Goal: Transaction & Acquisition: Book appointment/travel/reservation

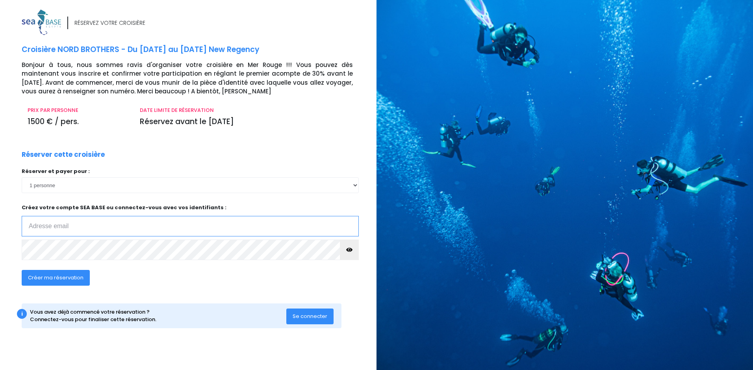
click at [65, 222] on input "email" at bounding box center [190, 226] width 337 height 20
type input "j.brantschen@libertysurf.fr"
click at [65, 277] on span "Créer ma réservation" at bounding box center [56, 277] width 56 height 7
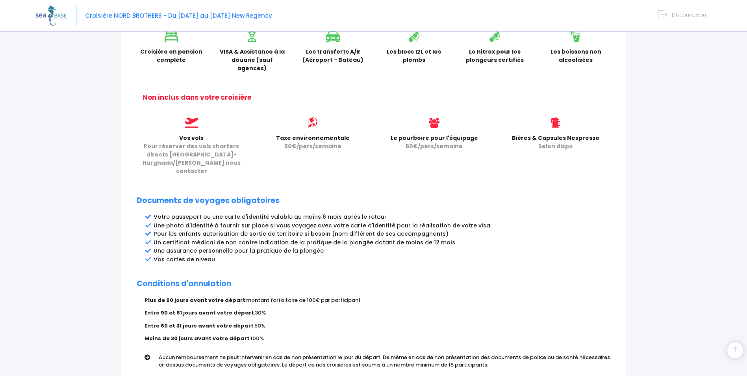
scroll to position [336, 0]
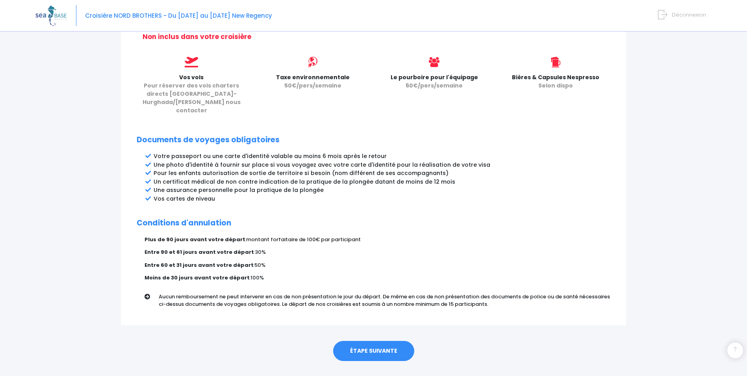
click at [361, 341] on link "ÉTAPE SUIVANTE" at bounding box center [373, 351] width 81 height 20
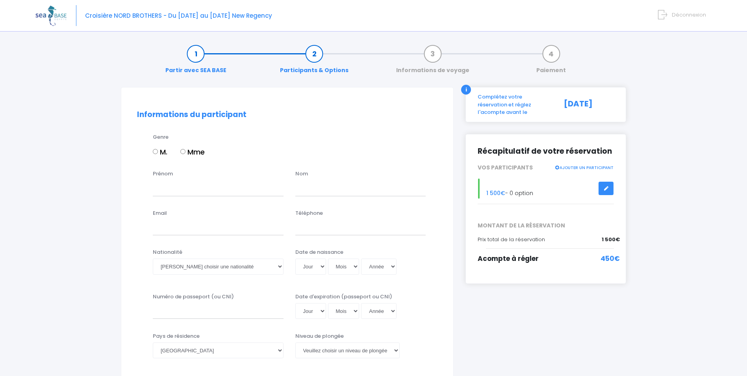
click at [156, 152] on input "M." at bounding box center [155, 151] width 5 height 5
radio input "true"
click at [180, 190] on input "Prénom" at bounding box center [218, 188] width 131 height 16
type input "Jean"
type input "BRANTSCHEN"
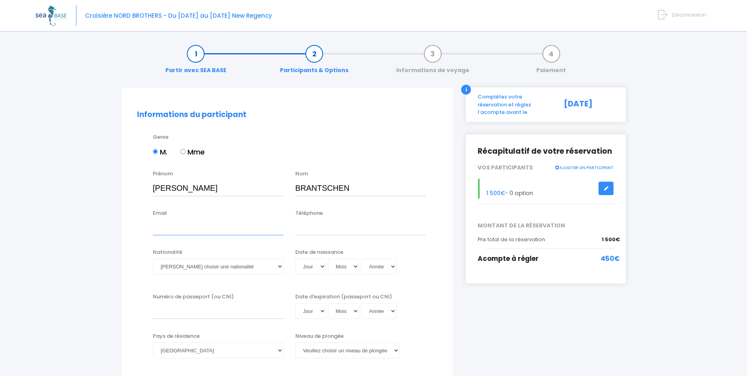
type input "j.brantschen@libertysurf.fr"
type input "0610468867"
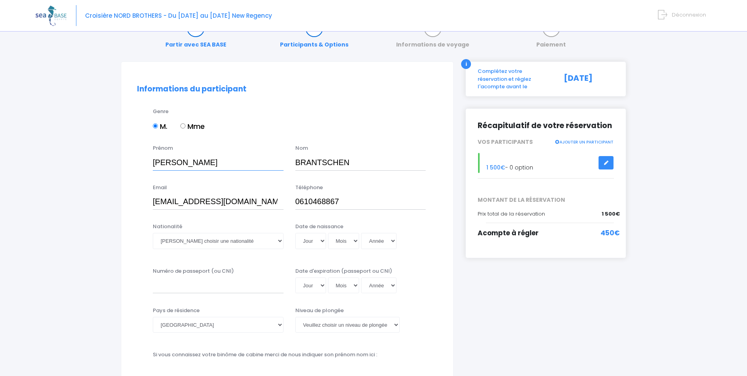
scroll to position [39, 0]
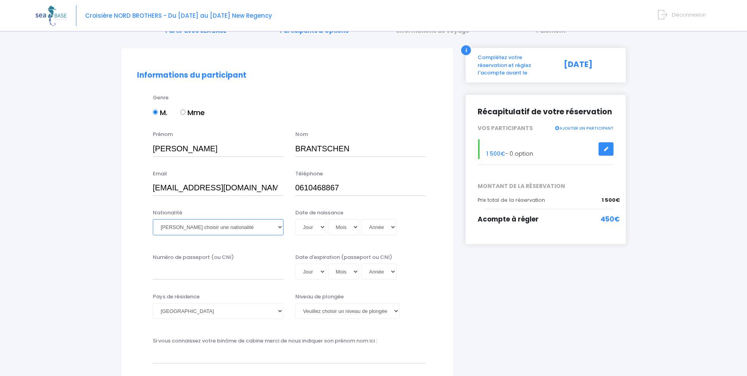
click at [279, 224] on select "Veuillez choisir une nationalité Afghane Albanaise Algerienne Allemande America…" at bounding box center [218, 227] width 131 height 16
select select "Française"
click at [153, 219] on select "Veuillez choisir une nationalité Afghane Albanaise Algerienne Allemande America…" at bounding box center [218, 227] width 131 height 16
click at [322, 226] on select "Jour 01 02 03 04 05 06 07 08 09 10 11 12 13 14 15 16 17 18 19 20 21 22 23 24 25…" at bounding box center [310, 227] width 31 height 16
select select "31"
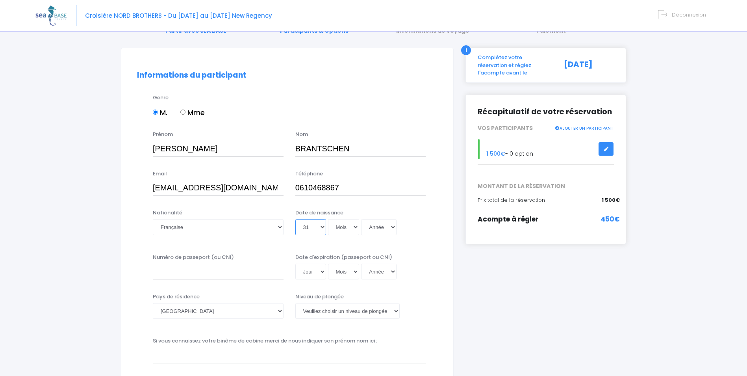
click at [295, 219] on select "Jour 01 02 03 04 05 06 07 08 09 10 11 12 13 14 15 16 17 18 19 20 21 22 23 24 25…" at bounding box center [310, 227] width 31 height 16
click at [354, 226] on select "Mois 01 02 03 04 05 06 07 08 09 10 11 12" at bounding box center [343, 227] width 31 height 16
select select "12"
click at [328, 219] on select "Mois 01 02 03 04 05 06 07 08 09 10 11 12" at bounding box center [343, 227] width 31 height 16
click at [392, 227] on select "Année 2045 2044 2043 2042 2041 2040 2039 2038 2037 2036 2035 2034 2033 2032 203…" at bounding box center [378, 227] width 35 height 16
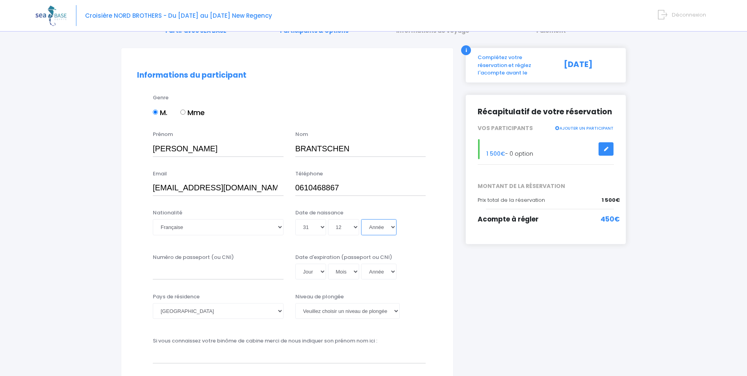
select select "1950"
click at [361, 219] on select "Année 2045 2044 2043 2042 2041 2040 2039 2038 2037 2036 2035 2034 2033 2032 203…" at bounding box center [378, 227] width 35 height 16
type input "1950-12-31"
click at [224, 276] on input "Numéro de passeport (ou CNI)" at bounding box center [218, 271] width 131 height 16
type input "19DF46415"
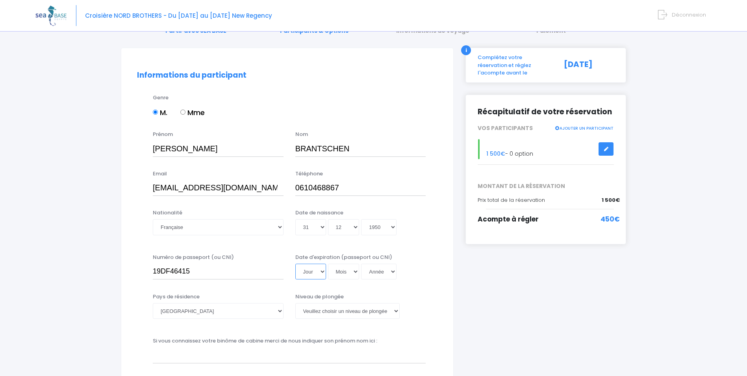
click at [323, 272] on select "Jour 01 02 03 04 05 06 07 08 09 10 11 12 13 14 15 16 17 18 19 20 21 22 23 24 25…" at bounding box center [310, 271] width 31 height 16
select select "17"
click at [295, 263] on select "Jour 01 02 03 04 05 06 07 08 09 10 11 12 13 14 15 16 17 18 19 20 21 22 23 24 25…" at bounding box center [310, 271] width 31 height 16
click at [355, 269] on select "Mois 01 02 03 04 05 06 07 08 09 10 11 12" at bounding box center [343, 271] width 31 height 16
select select "06"
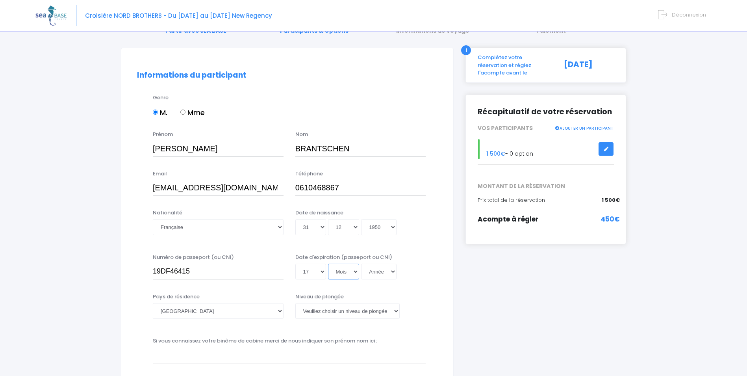
click at [328, 263] on select "Mois 01 02 03 04 05 06 07 08 09 10 11 12" at bounding box center [343, 271] width 31 height 16
click at [393, 270] on select "Année 2045 2044 2043 2042 2041 2040 2039 2038 2037 2036 2035 2034 2033 2032 203…" at bounding box center [378, 271] width 35 height 16
select select "2029"
click at [361, 263] on select "Année 2045 2044 2043 2042 2041 2040 2039 2038 2037 2036 2035 2034 2033 2032 203…" at bounding box center [378, 271] width 35 height 16
type input "2029-06-17"
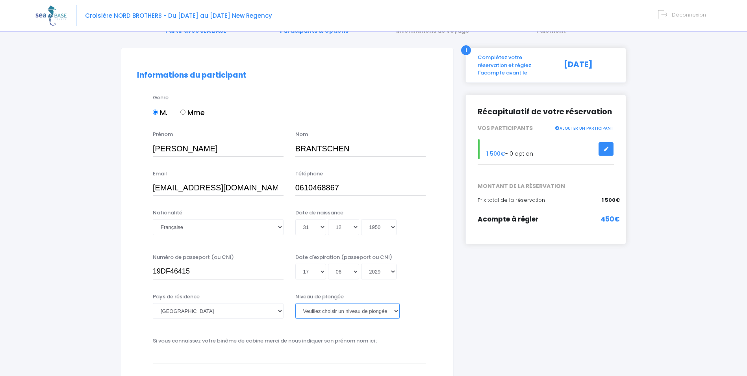
click at [396, 311] on select "Veuillez choisir un niveau de plongée Non plongeur Junior OW diver Adventure OW…" at bounding box center [347, 311] width 104 height 16
select select "MF1"
click at [295, 303] on select "Veuillez choisir un niveau de plongée Non plongeur Junior OW diver Adventure OW…" at bounding box center [347, 311] width 104 height 16
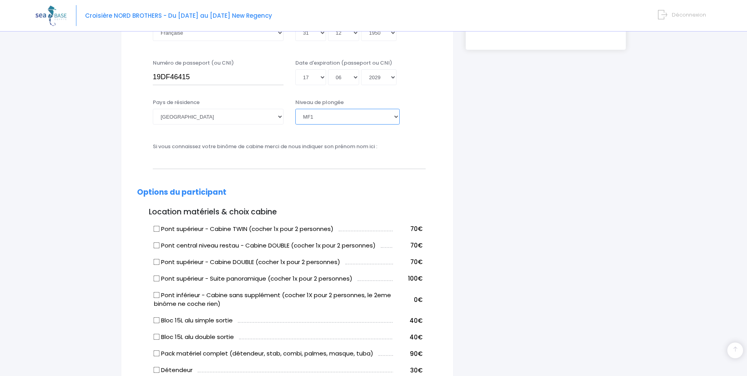
scroll to position [236, 0]
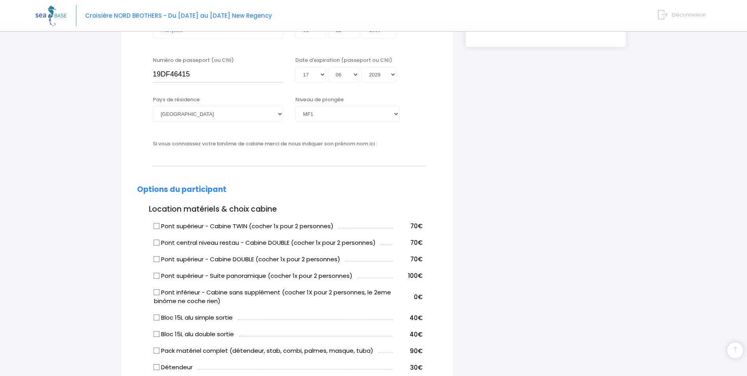
click at [156, 292] on input "Pont inférieur - Cabine sans supplément (cocher 1X pour 2 personnes, le 2eme bi…" at bounding box center [157, 292] width 6 height 6
checkbox input "true"
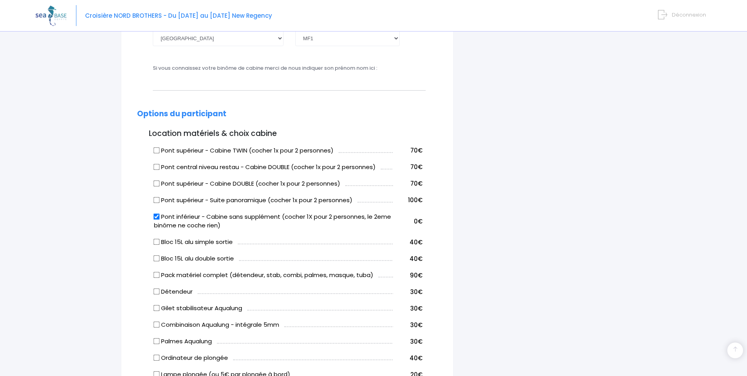
scroll to position [315, 0]
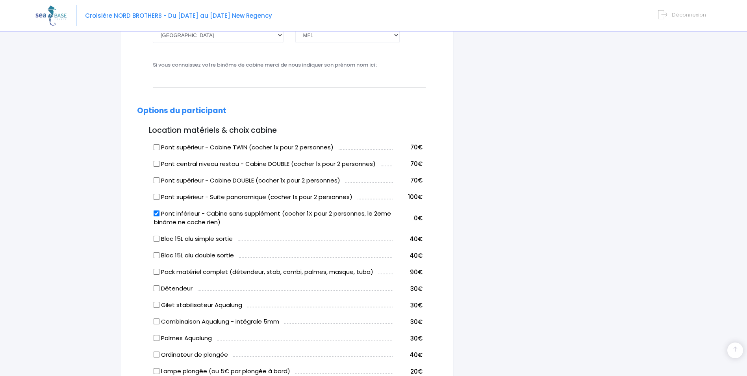
click at [157, 255] on input "Bloc 15L alu double sortie" at bounding box center [157, 255] width 6 height 6
checkbox input "true"
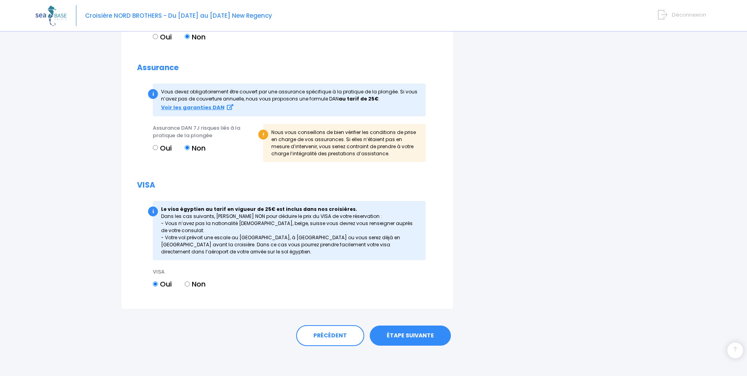
scroll to position [821, 0]
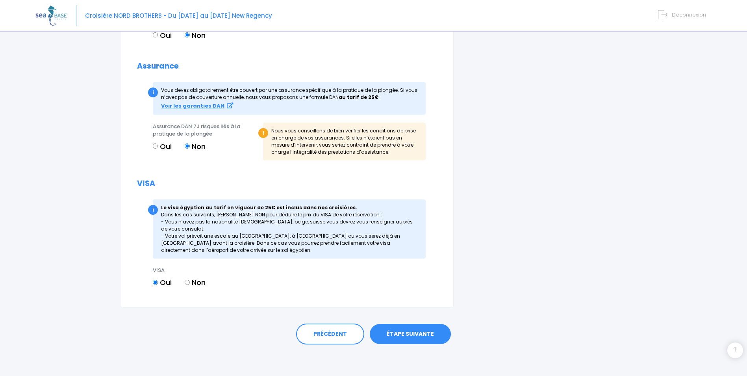
click at [406, 333] on link "ÉTAPE SUIVANTE" at bounding box center [410, 334] width 81 height 20
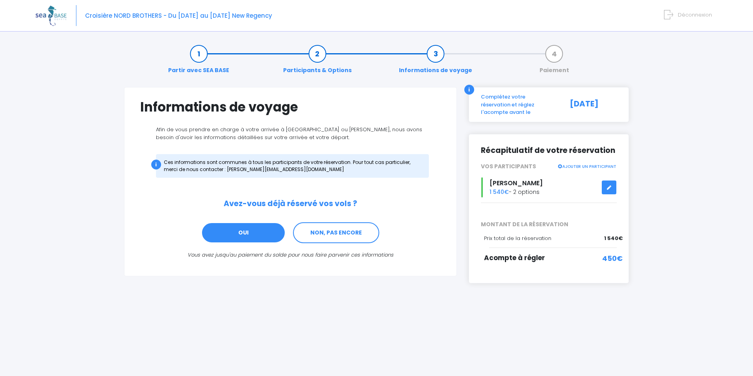
click at [231, 232] on link "OUI" at bounding box center [243, 232] width 84 height 21
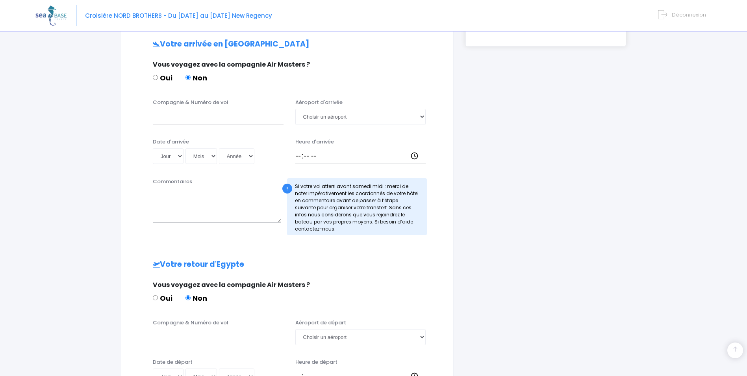
scroll to position [237, 0]
click at [165, 120] on input "Compagnie & Numéro de vol" at bounding box center [218, 116] width 131 height 16
type input "EasyJet"
click at [421, 117] on select "Choisir un aéroport Hurghada Marsa Alam" at bounding box center [360, 116] width 131 height 16
select select "Hurghada"
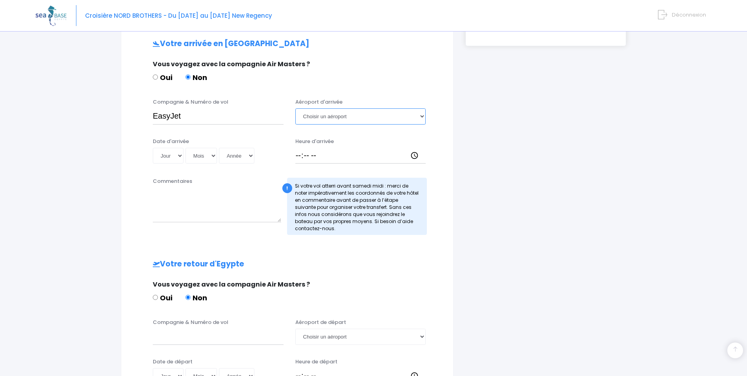
click at [295, 108] on select "Choisir un aéroport Hurghada Marsa Alam" at bounding box center [360, 116] width 131 height 16
click at [180, 154] on select "Jour 01 02 03 04 05 06 07 08 09 10 11 12 13 14 15 16 17 18 19 20 21 22 23 24 25…" at bounding box center [168, 156] width 31 height 16
select select "02"
click at [153, 148] on select "Jour 01 02 03 04 05 06 07 08 09 10 11 12 13 14 15 16 17 18 19 20 21 22 23 24 25…" at bounding box center [168, 156] width 31 height 16
click at [212, 156] on select "Mois 01 02 03 04 05 06 07 08 09 10 11 12" at bounding box center [200, 156] width 31 height 16
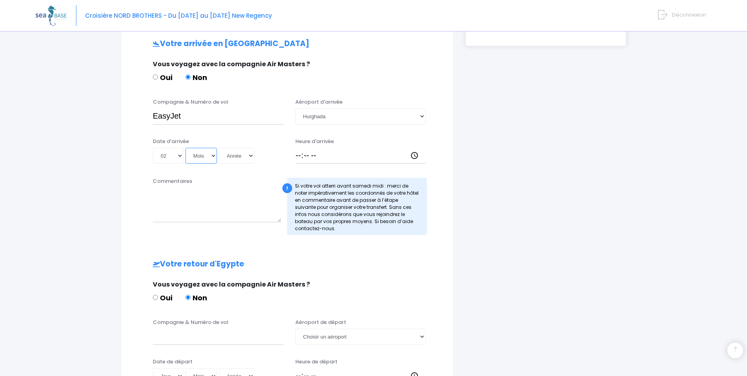
select select "05"
click at [185, 148] on select "Mois 01 02 03 04 05 06 07 08 09 10 11 12" at bounding box center [200, 156] width 31 height 16
click at [252, 157] on select "Année 2045 2044 2043 2042 2041 2040 2039 2038 2037 2036 2035 2034 2033 2032 203…" at bounding box center [236, 156] width 35 height 16
select select "2026"
click at [219, 148] on select "Année 2045 2044 2043 2042 2041 2040 2039 2038 2037 2036 2035 2034 2033 2032 203…" at bounding box center [236, 156] width 35 height 16
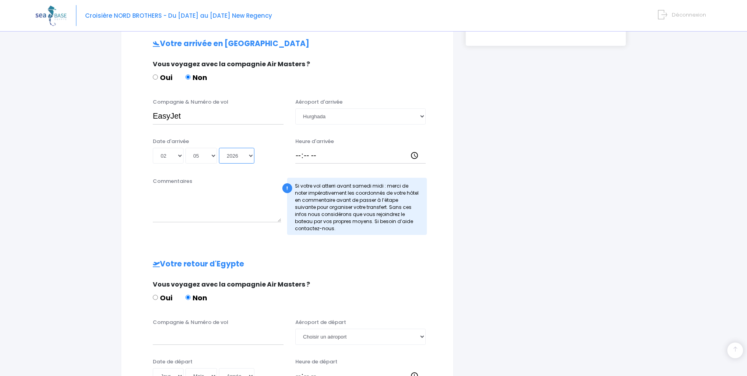
type input "2026-05-02"
click at [413, 154] on input "Heure d'arrivée" at bounding box center [360, 156] width 131 height 16
type input "19:30"
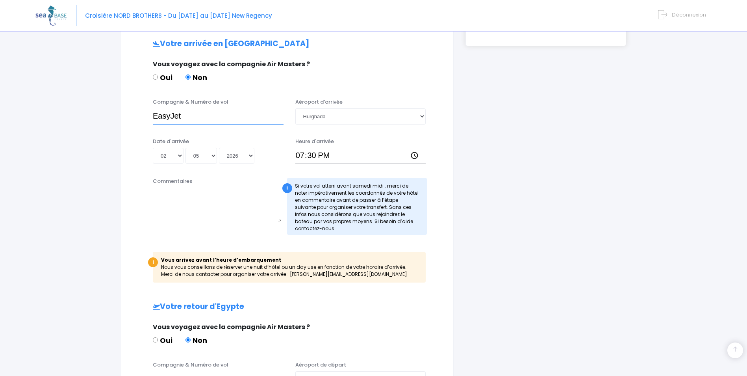
click at [213, 117] on input "EasyJet" at bounding box center [218, 116] width 131 height 16
paste input "EJU4471"
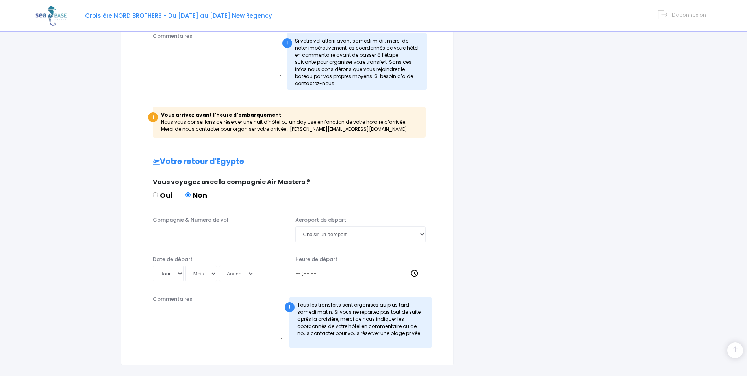
scroll to position [394, 0]
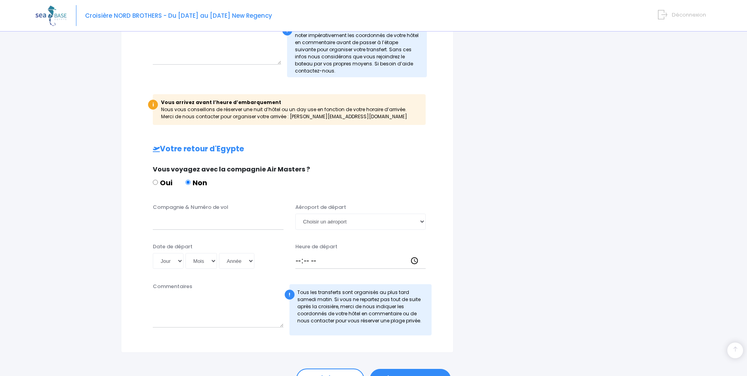
type input "EasyJet EJU4471"
click at [176, 223] on input "Compagnie & Numéro de vol" at bounding box center [218, 221] width 131 height 16
paste input "EJU4472"
type input "EasyJet EJU4472"
click at [179, 257] on select "Jour 01 02 03 04 05 06 07 08 09 10 11 12 13 14 15 16 17 18 19 20 21 22 23 24 25…" at bounding box center [168, 261] width 31 height 16
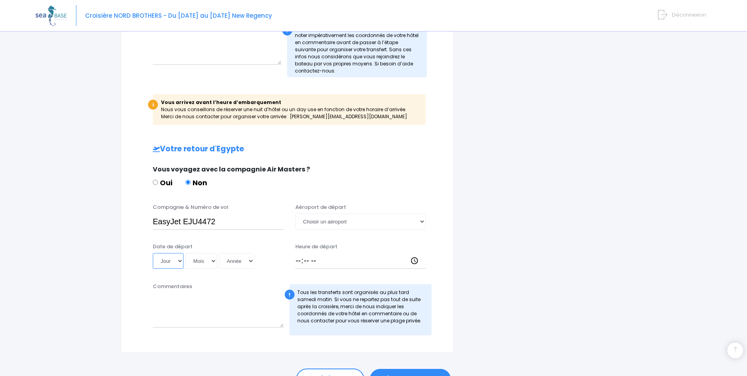
select select "09"
click at [153, 253] on select "Jour 01 02 03 04 05 06 07 08 09 10 11 12 13 14 15 16 17 18 19 20 21 22 23 24 25…" at bounding box center [168, 261] width 31 height 16
click at [213, 259] on select "Mois 01 02 03 04 05 06 07 08 09 10 11 12" at bounding box center [200, 261] width 31 height 16
select select "05"
click at [185, 253] on select "Mois 01 02 03 04 05 06 07 08 09 10 11 12" at bounding box center [200, 261] width 31 height 16
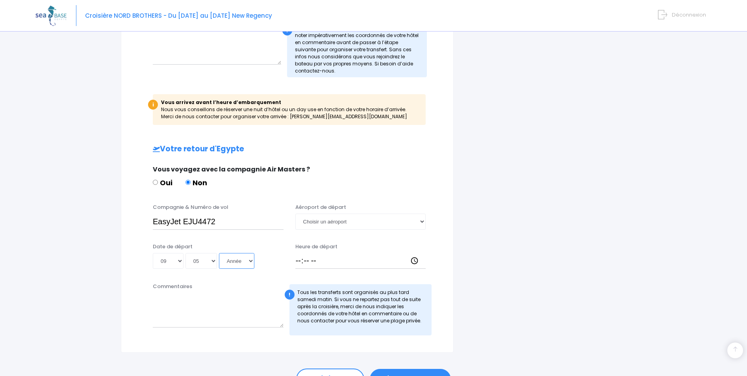
click at [252, 261] on select "Année 2045 2044 2043 2042 2041 2040 2039 2038 2037 2036 2035 2034 2033 2032 203…" at bounding box center [236, 261] width 35 height 16
select select "2026"
click at [219, 253] on select "Année 2045 2044 2043 2042 2041 2040 2039 2038 2037 2036 2035 2034 2033 2032 203…" at bounding box center [236, 261] width 35 height 16
type input "2026-05-09"
click at [413, 263] on input "Heure de départ" at bounding box center [360, 261] width 131 height 16
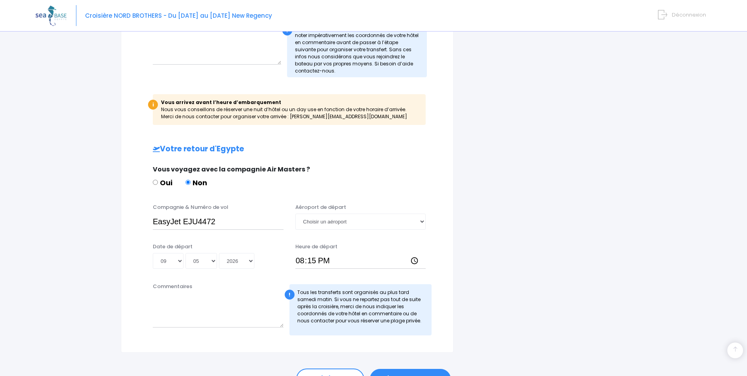
type input "20:15"
click at [487, 295] on div "i Complétez votre réservation et réglez l'acompte avant le 25/09/2025 Récapitul…" at bounding box center [545, 23] width 172 height 660
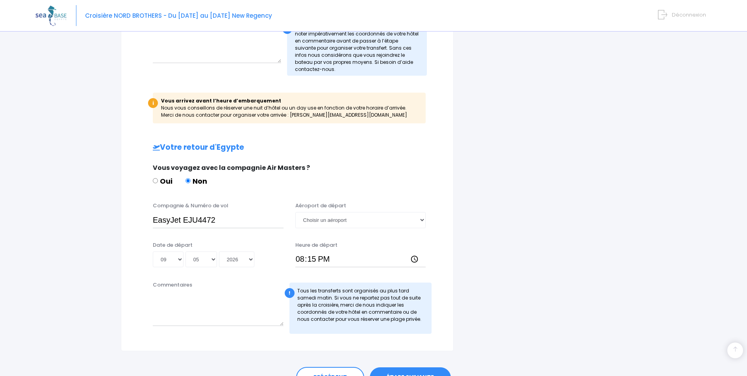
scroll to position [440, 0]
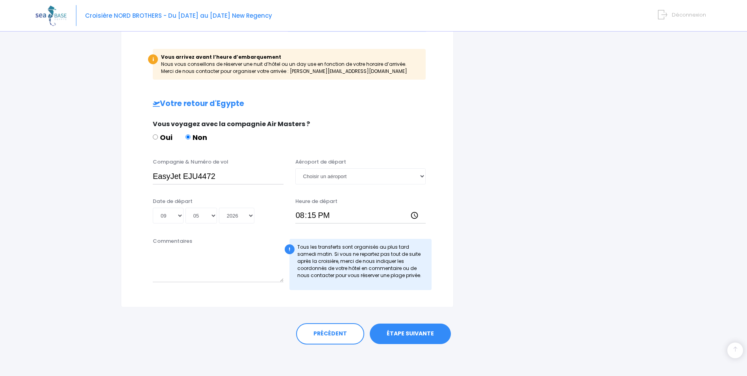
click at [405, 335] on link "ÉTAPE SUIVANTE" at bounding box center [410, 333] width 81 height 20
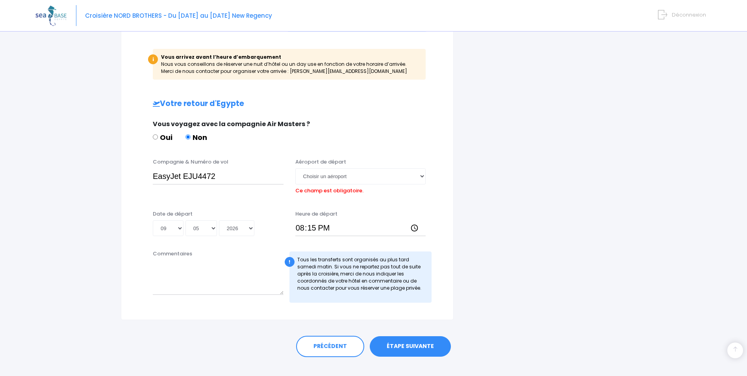
scroll to position [452, 0]
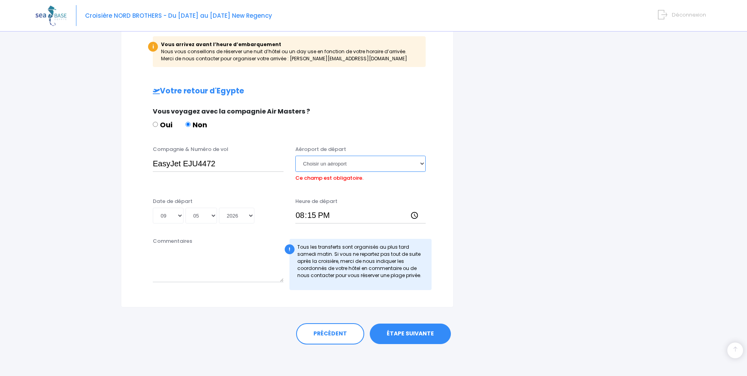
click at [423, 162] on select "Choisir un aéroport Hurghada Marsa Alam" at bounding box center [360, 164] width 131 height 16
select select "Hurghada"
click at [295, 156] on select "Choisir un aéroport Hurghada Marsa Alam" at bounding box center [360, 164] width 131 height 16
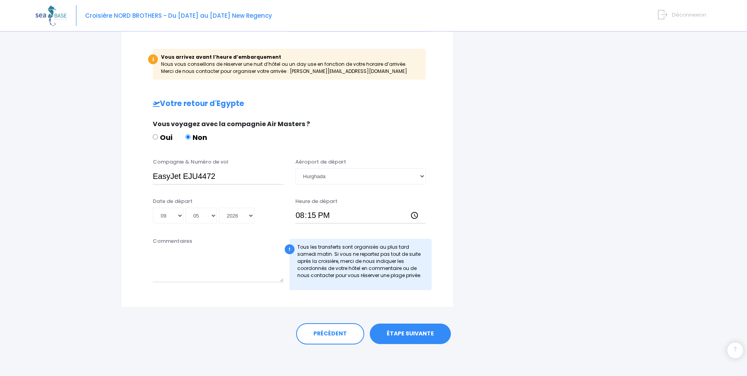
click at [417, 339] on link "ÉTAPE SUIVANTE" at bounding box center [410, 333] width 81 height 20
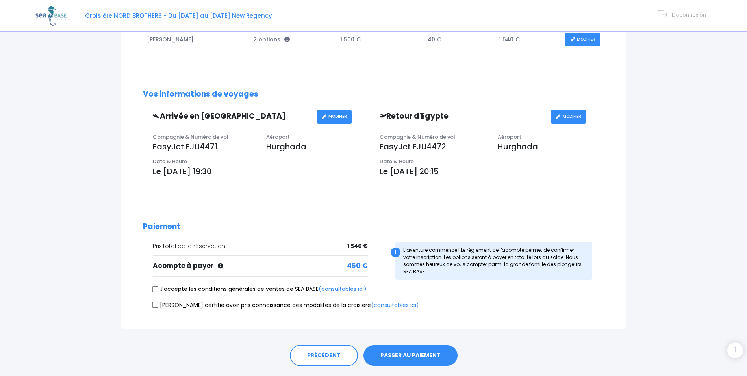
scroll to position [179, 0]
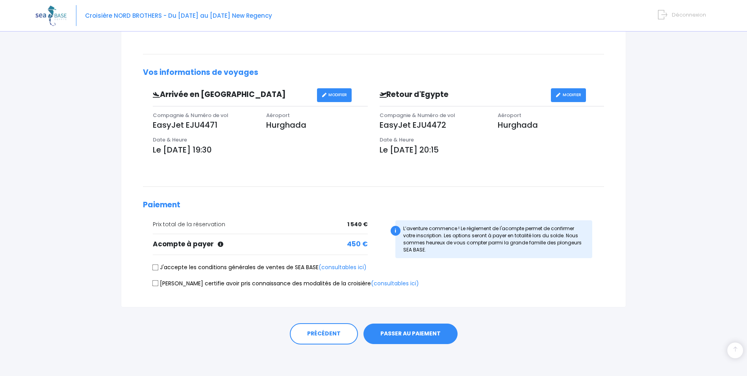
click at [154, 265] on input "J'accepte les conditions générales de ventes de SEA BASE (consultables ici)" at bounding box center [155, 267] width 6 height 6
checkbox input "true"
click at [153, 280] on input "Je certifie avoir pris connaissance des modalités de la croisière (consultables…" at bounding box center [155, 283] width 6 height 6
checkbox input "true"
click at [398, 333] on button "PASSER AU PAIEMENT" at bounding box center [410, 333] width 94 height 20
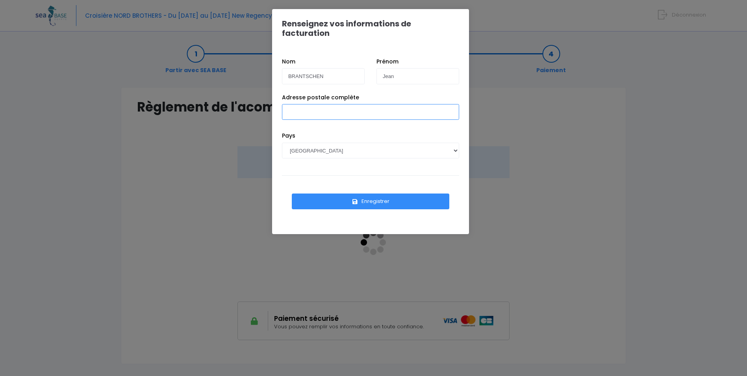
click at [332, 104] on input "Adresse postale complète" at bounding box center [370, 112] width 177 height 16
type input "43, rue des Acacacias 30240 - Le Grau du Roi"
click at [391, 195] on button "Enregistrer" at bounding box center [370, 201] width 157 height 16
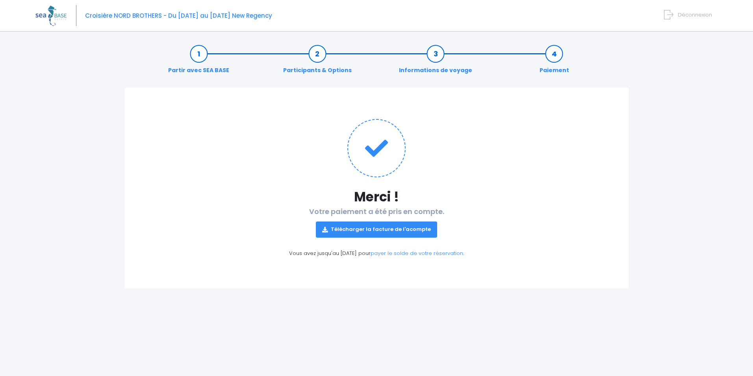
click at [690, 14] on span "Déconnexion" at bounding box center [695, 14] width 34 height 7
